Goal: Information Seeking & Learning: Find specific fact

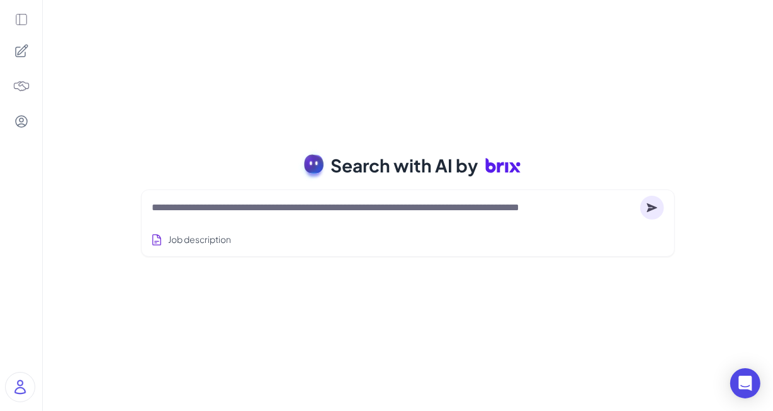
click at [280, 216] on div at bounding box center [408, 207] width 512 height 25
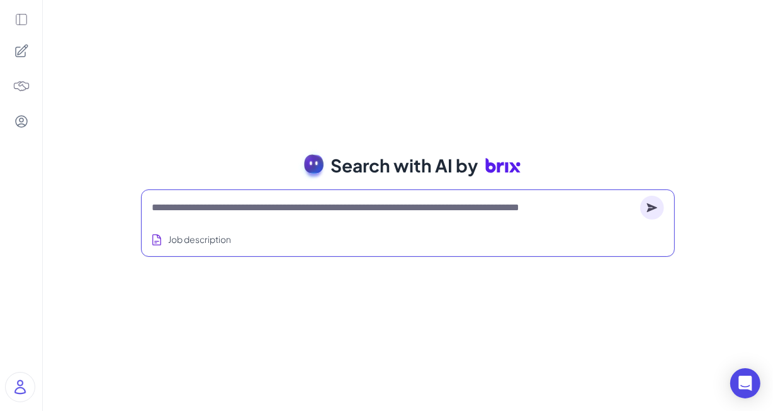
click at [291, 203] on textarea at bounding box center [393, 207] width 483 height 15
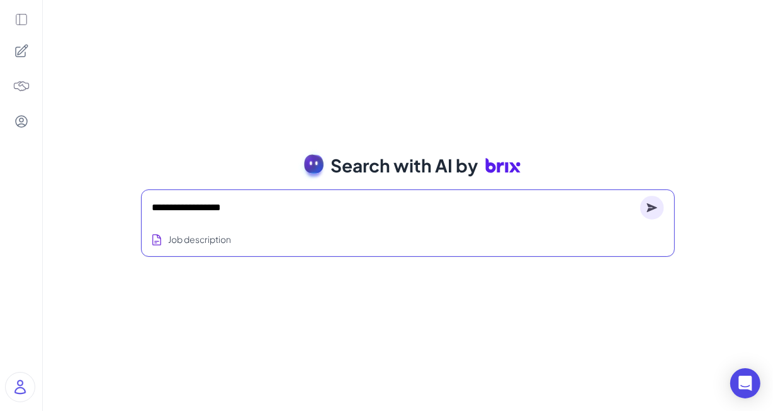
type textarea "**********"
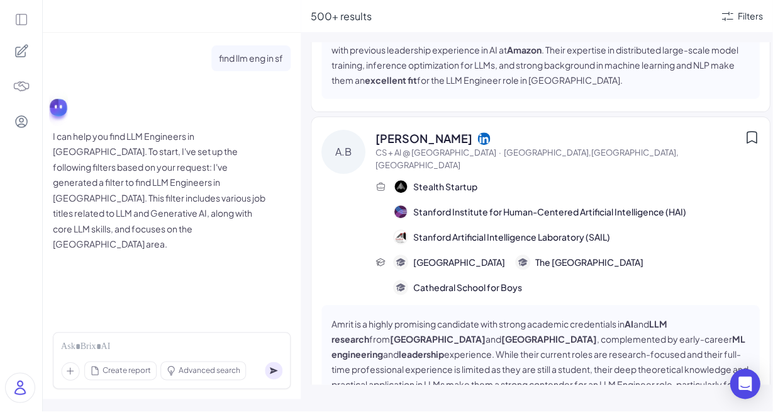
scroll to position [11307, 0]
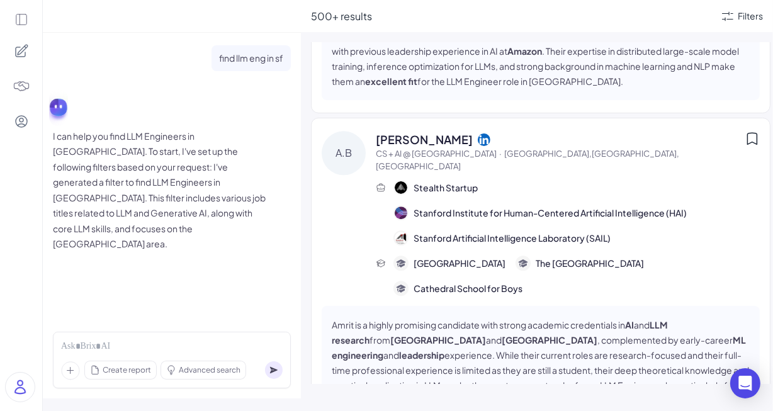
click at [15, 41] on div at bounding box center [21, 51] width 26 height 26
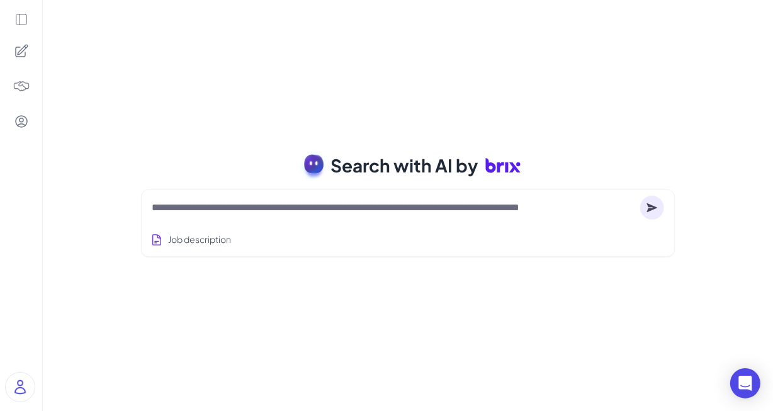
click at [24, 85] on img at bounding box center [22, 86] width 18 height 18
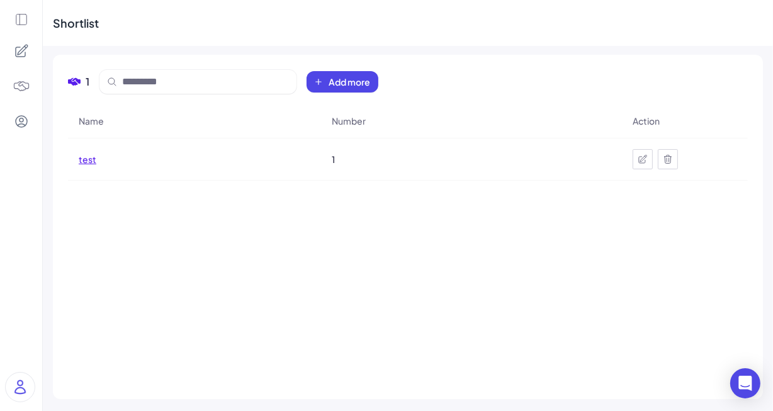
click at [84, 164] on span "test" at bounding box center [88, 159] width 18 height 13
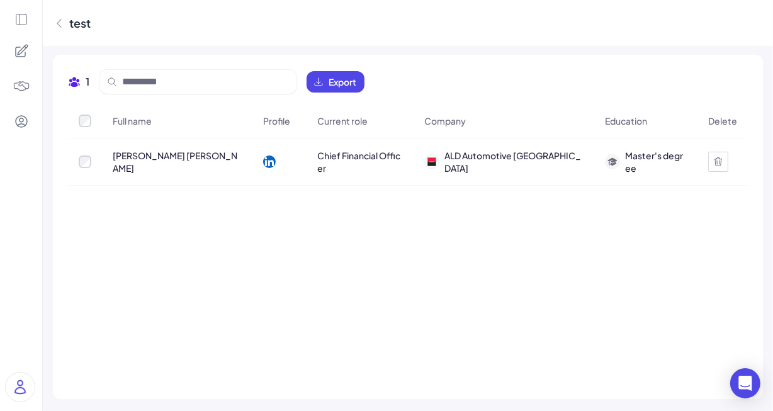
click at [530, 173] on div "ALD Automotive [GEOGRAPHIC_DATA]" at bounding box center [503, 161] width 179 height 45
click at [26, 13] on icon at bounding box center [21, 20] width 14 height 14
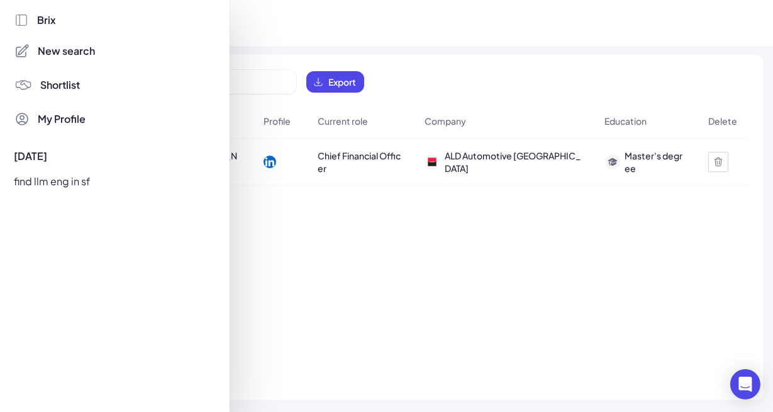
click at [63, 49] on span "New search" at bounding box center [66, 50] width 57 height 15
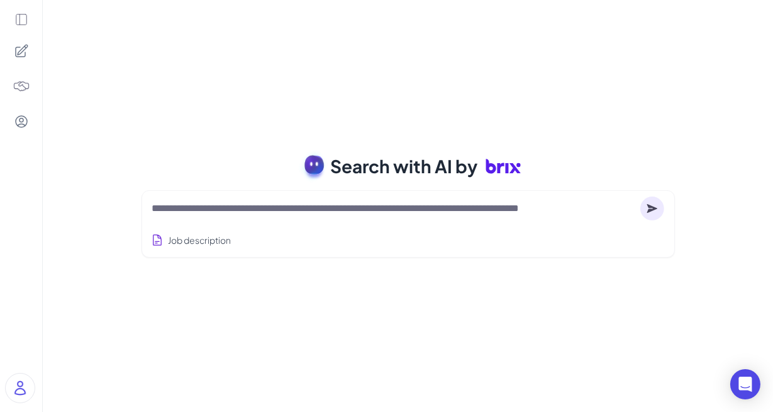
click at [222, 204] on textarea at bounding box center [393, 208] width 483 height 15
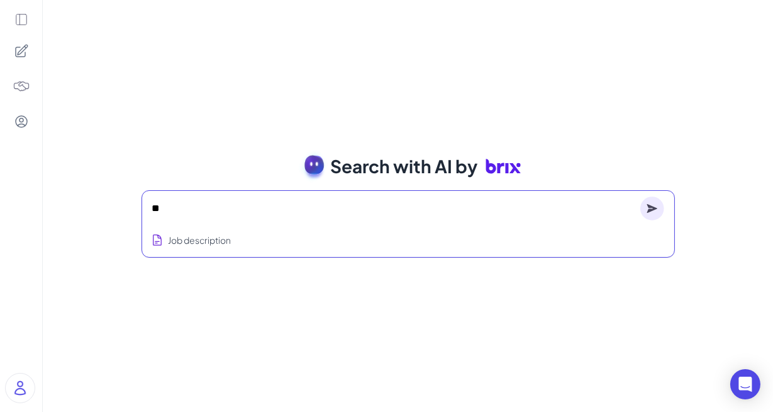
type textarea "*"
type textarea "**********"
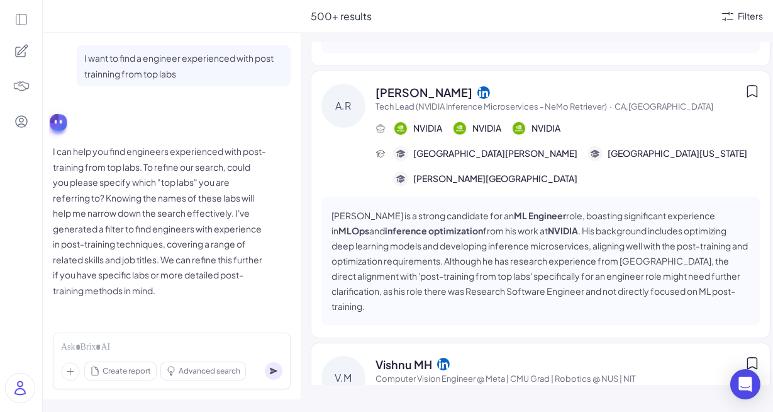
scroll to position [1449, 0]
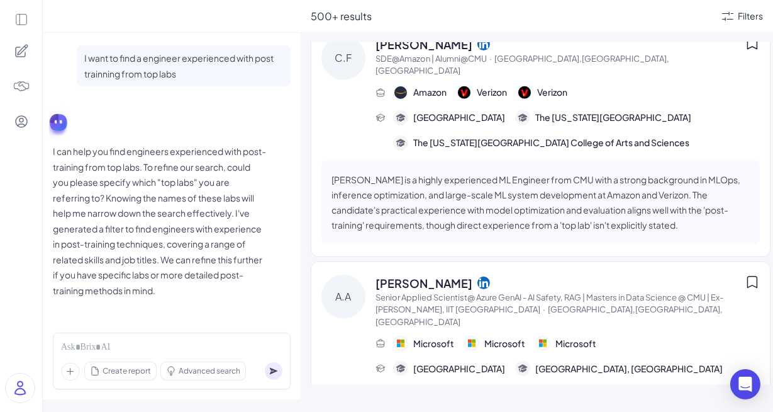
click at [590, 362] on span "[GEOGRAPHIC_DATA], [GEOGRAPHIC_DATA]" at bounding box center [629, 368] width 188 height 13
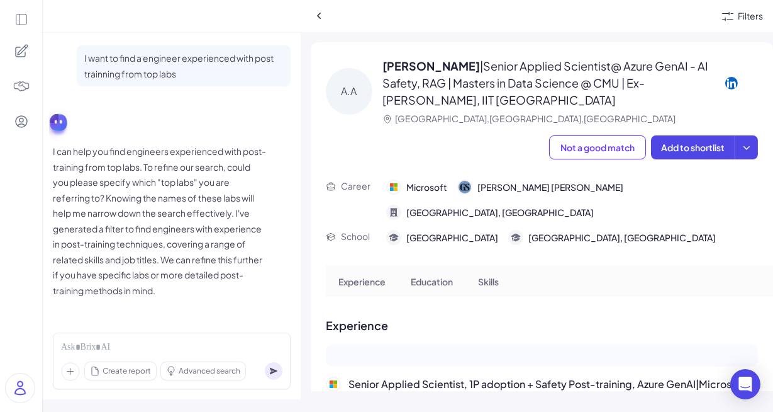
scroll to position [4, 0]
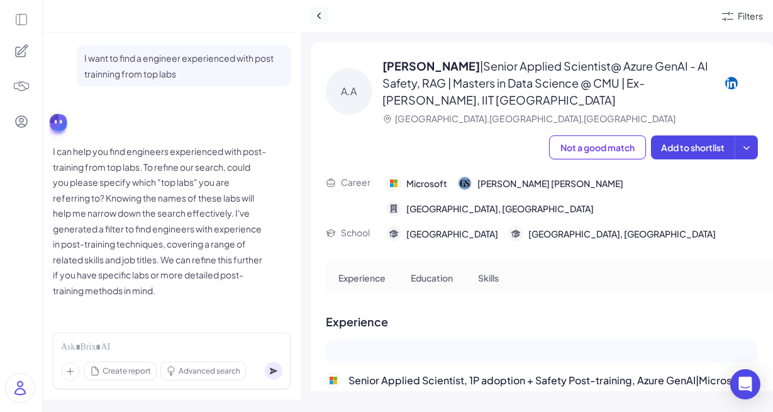
click at [318, 7] on button at bounding box center [320, 16] width 18 height 18
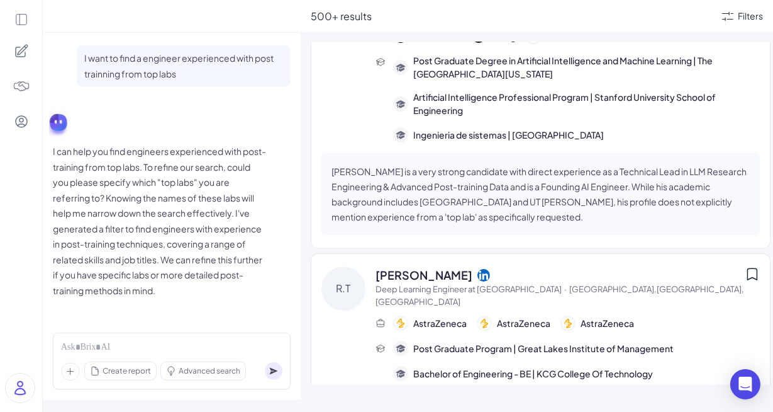
scroll to position [6665, 0]
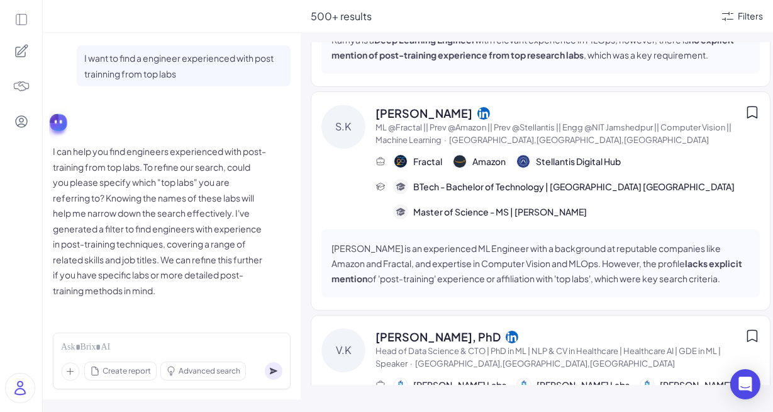
click at [737, 20] on div "Filters" at bounding box center [741, 16] width 43 height 15
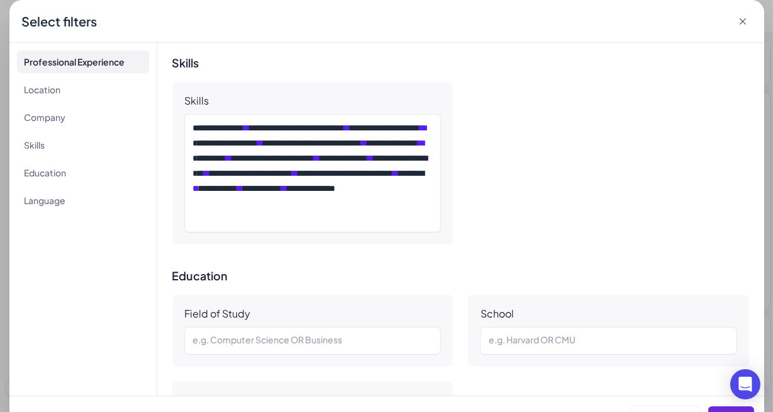
scroll to position [826, 0]
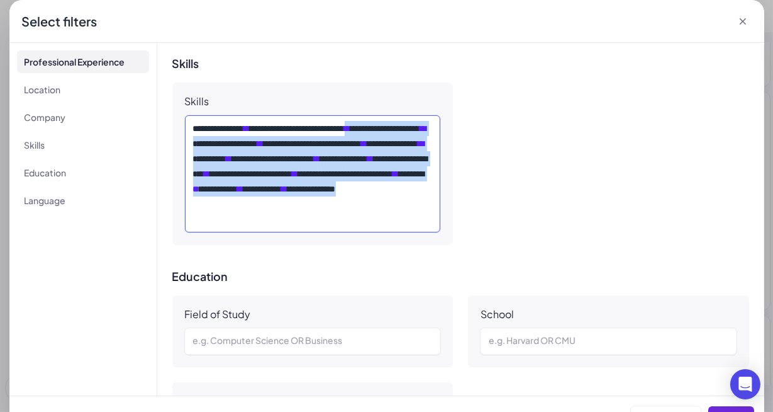
drag, startPoint x: 392, startPoint y: 126, endPoint x: 436, endPoint y: 236, distance: 118.6
click at [437, 237] on div "**********" at bounding box center [312, 163] width 281 height 162
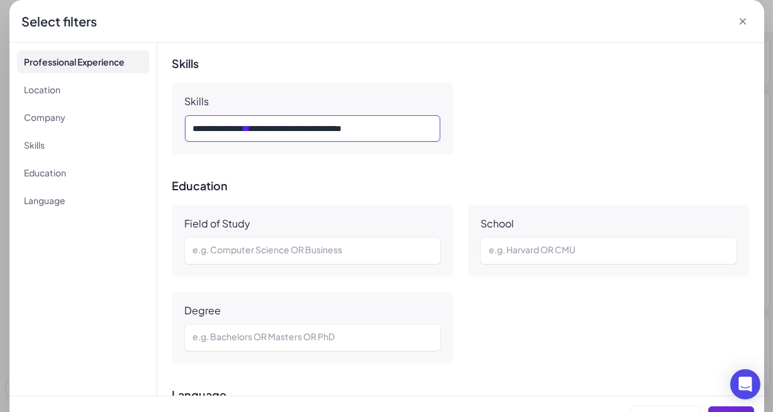
scroll to position [953, 0]
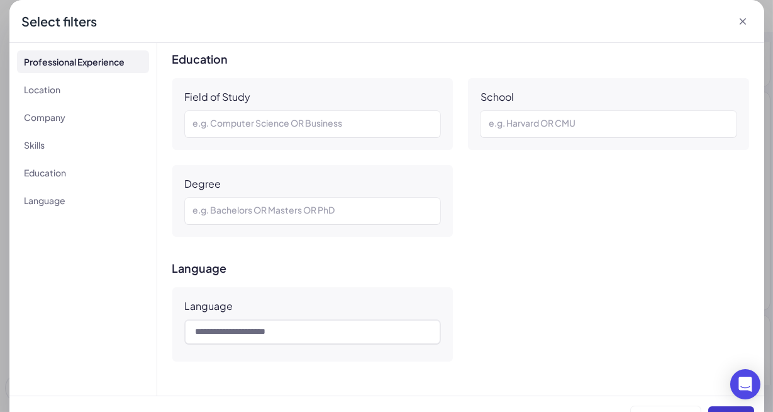
click at [724, 408] on button "Apply" at bounding box center [732, 418] width 46 height 24
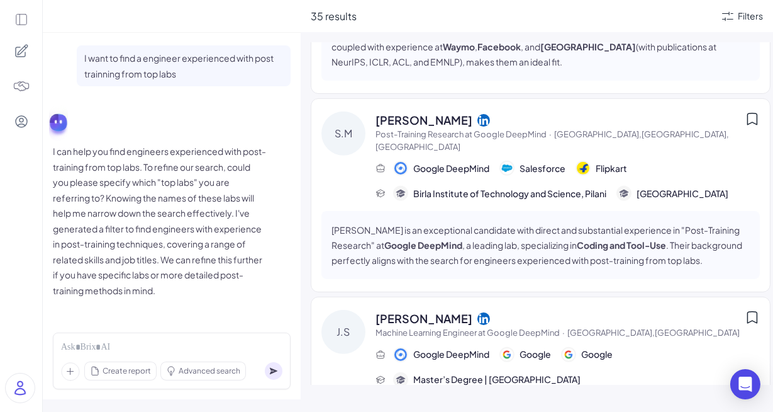
scroll to position [1179, 0]
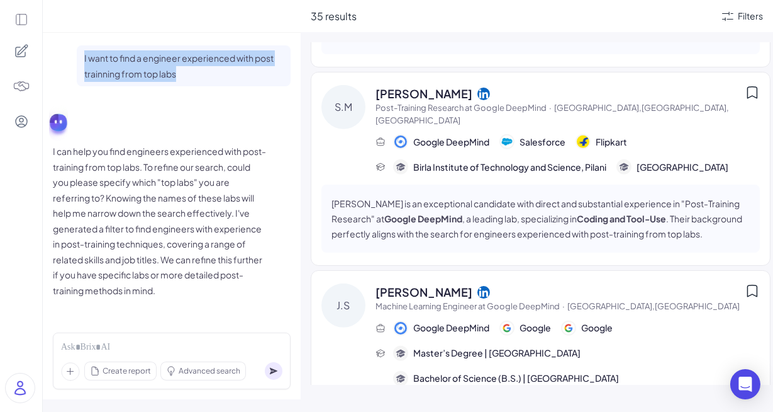
drag, startPoint x: 201, startPoint y: 73, endPoint x: 70, endPoint y: 48, distance: 133.3
click at [70, 48] on div "I want to find a engineer experienced with post trainning from top labs" at bounding box center [172, 65] width 238 height 41
copy p "I want to find a engineer experienced with post trainning from top labs"
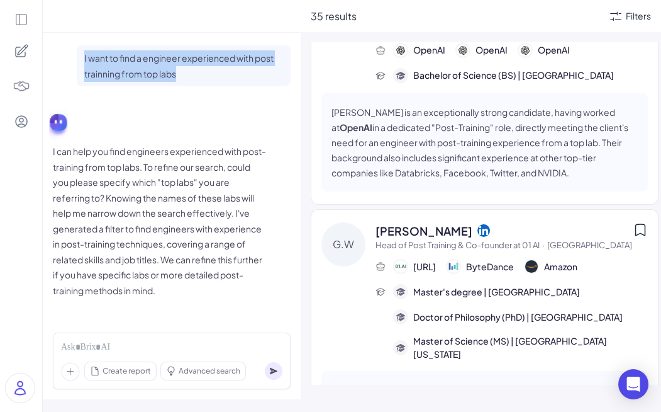
scroll to position [0, 0]
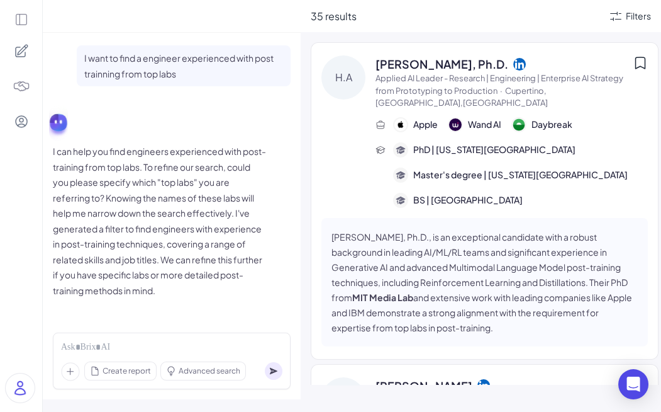
click at [433, 61] on span "[PERSON_NAME], Ph.D." at bounding box center [442, 63] width 133 height 17
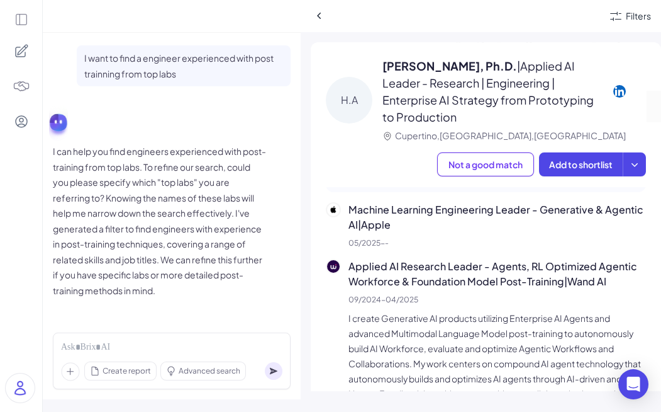
scroll to position [215, 0]
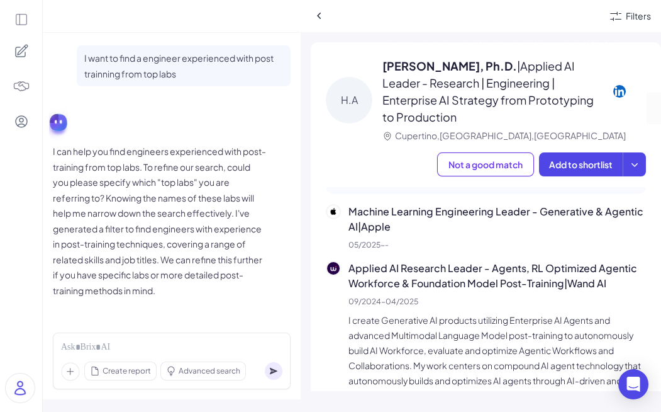
click at [330, 262] on img at bounding box center [333, 268] width 13 height 13
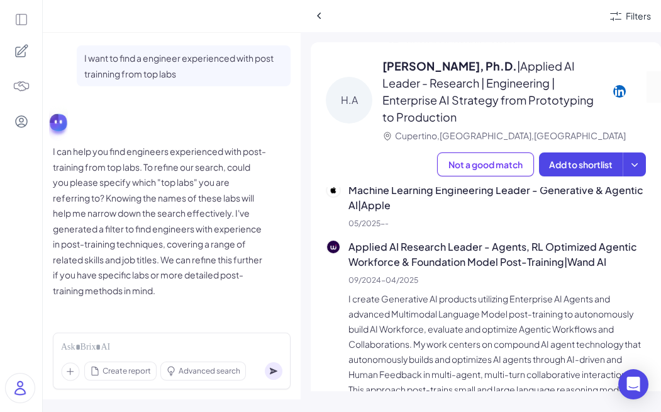
click at [395, 291] on p "I create Generative AI products utilizing Enterprise AI Agents and advanced Mul…" at bounding box center [498, 396] width 298 height 211
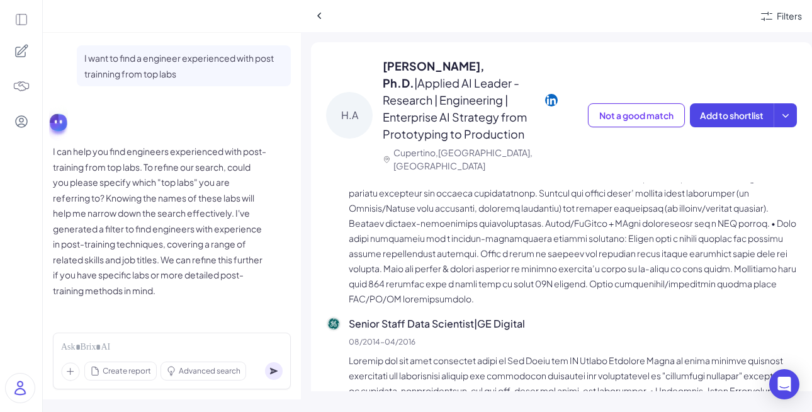
scroll to position [755, 0]
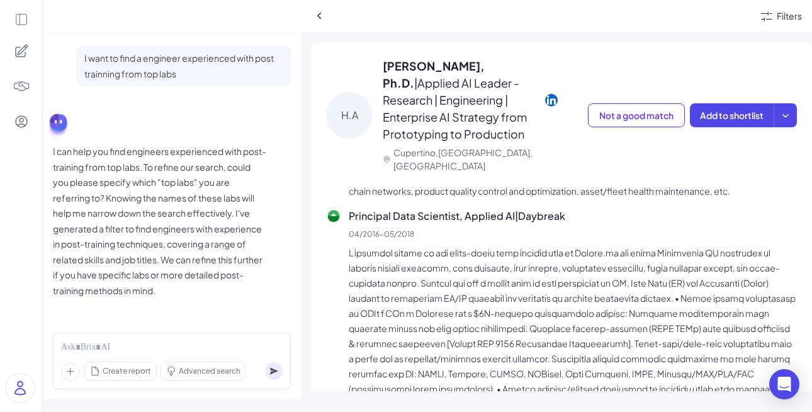
click at [436, 289] on p at bounding box center [573, 388] width 448 height 287
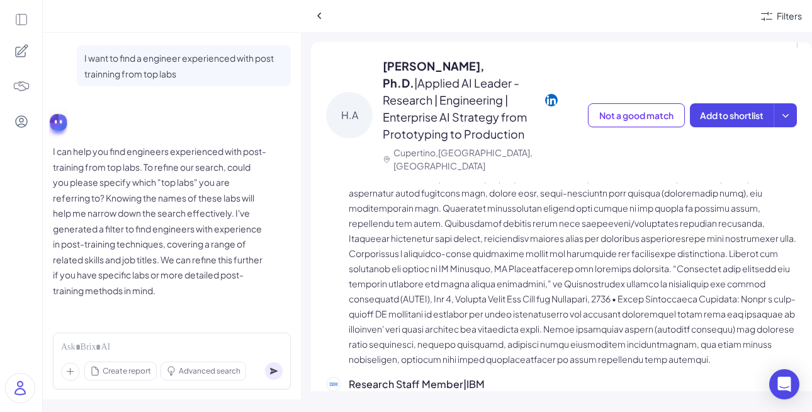
click at [436, 289] on p at bounding box center [573, 246] width 448 height 242
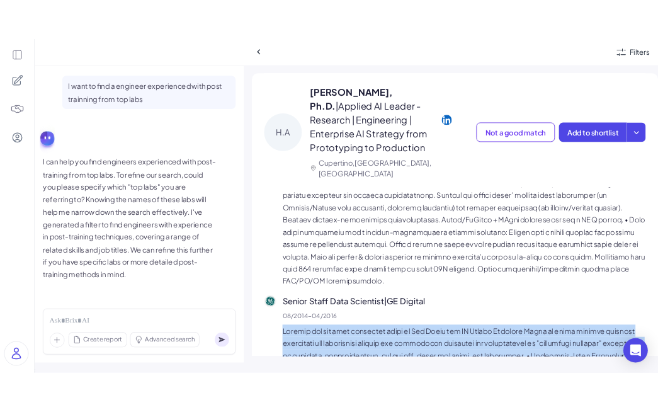
scroll to position [972, 0]
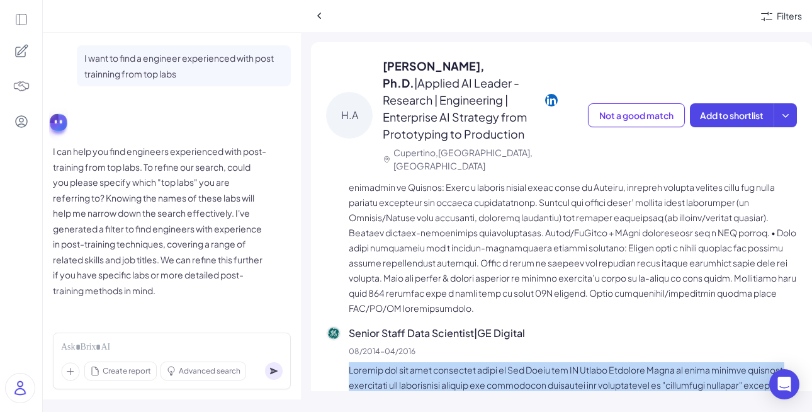
click at [436, 289] on p at bounding box center [573, 171] width 448 height 287
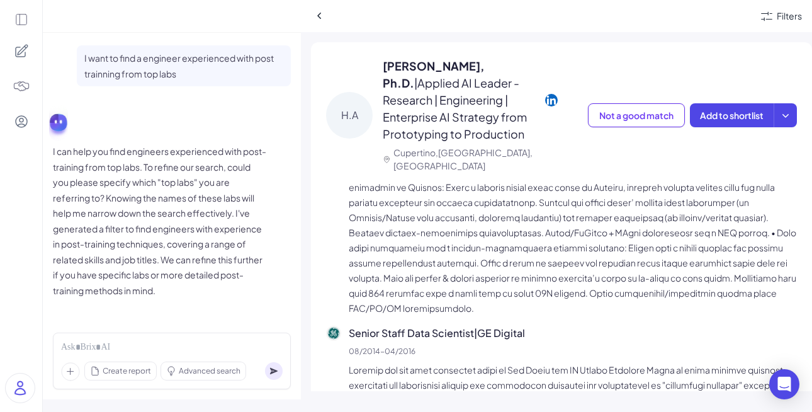
click at [442, 269] on p at bounding box center [573, 171] width 448 height 287
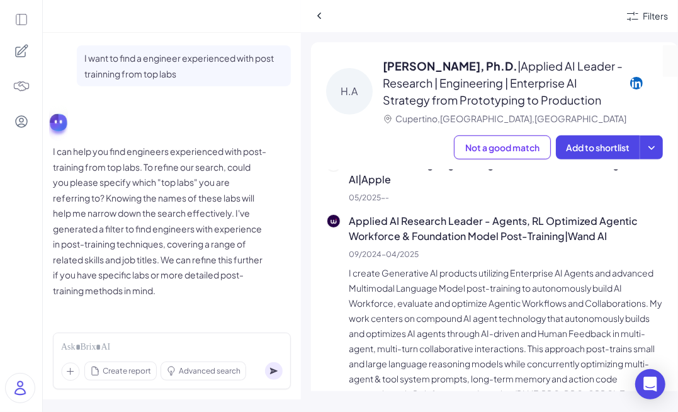
scroll to position [269, 0]
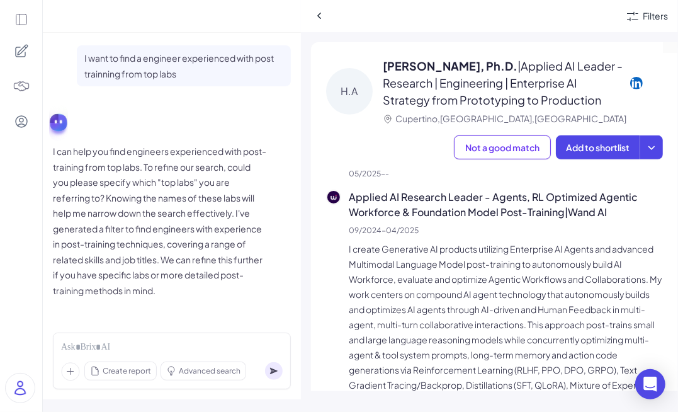
click at [420, 305] on p "I create Generative AI products utilizing Enterprise AI Agents and advanced Mul…" at bounding box center [506, 339] width 314 height 196
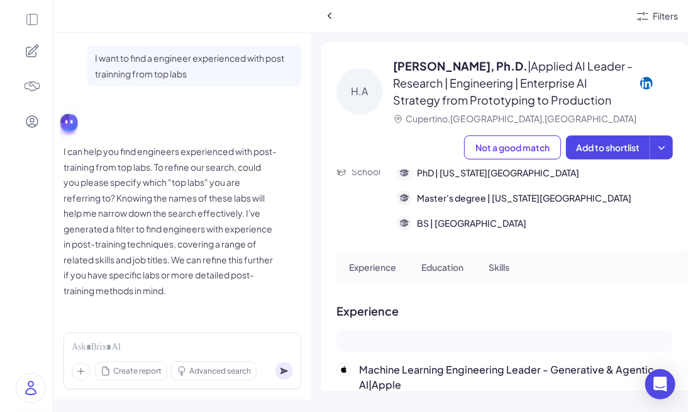
scroll to position [0, 0]
